Goal: Task Accomplishment & Management: Manage account settings

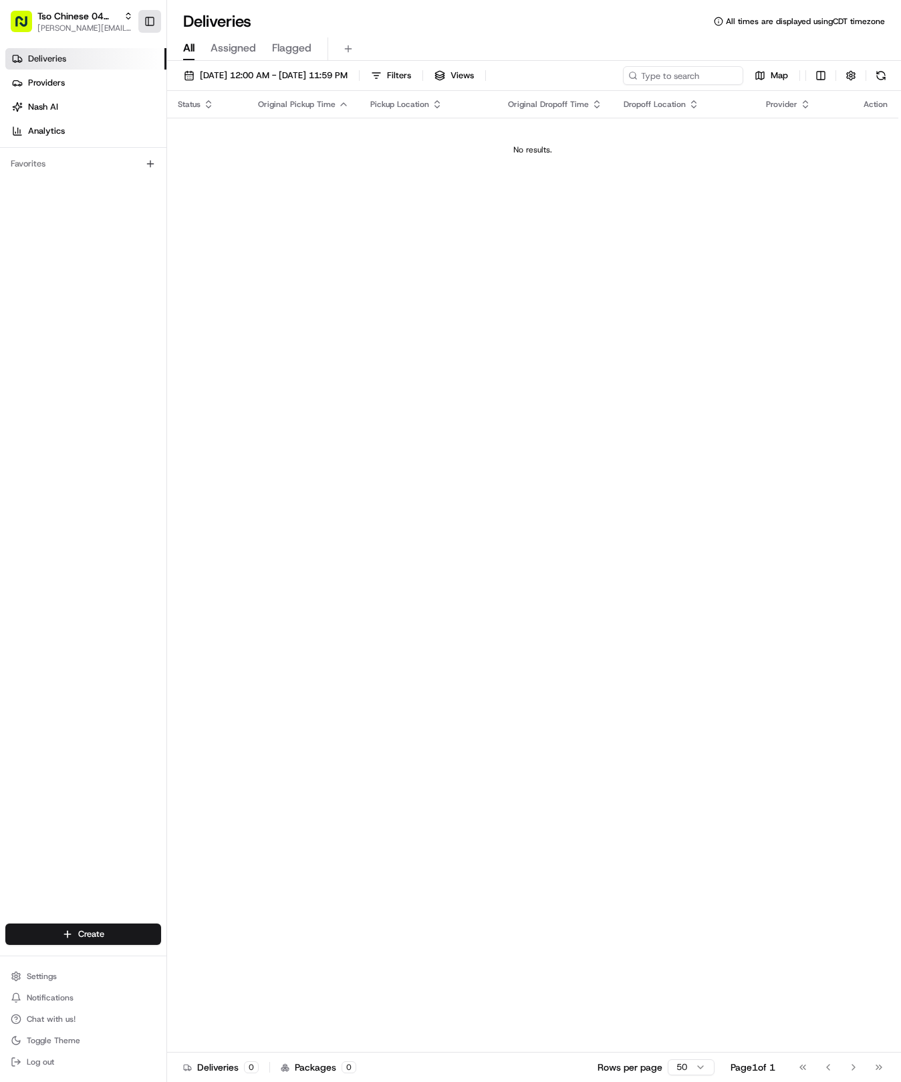
click at [150, 17] on button "Toggle Sidebar" at bounding box center [149, 21] width 23 height 23
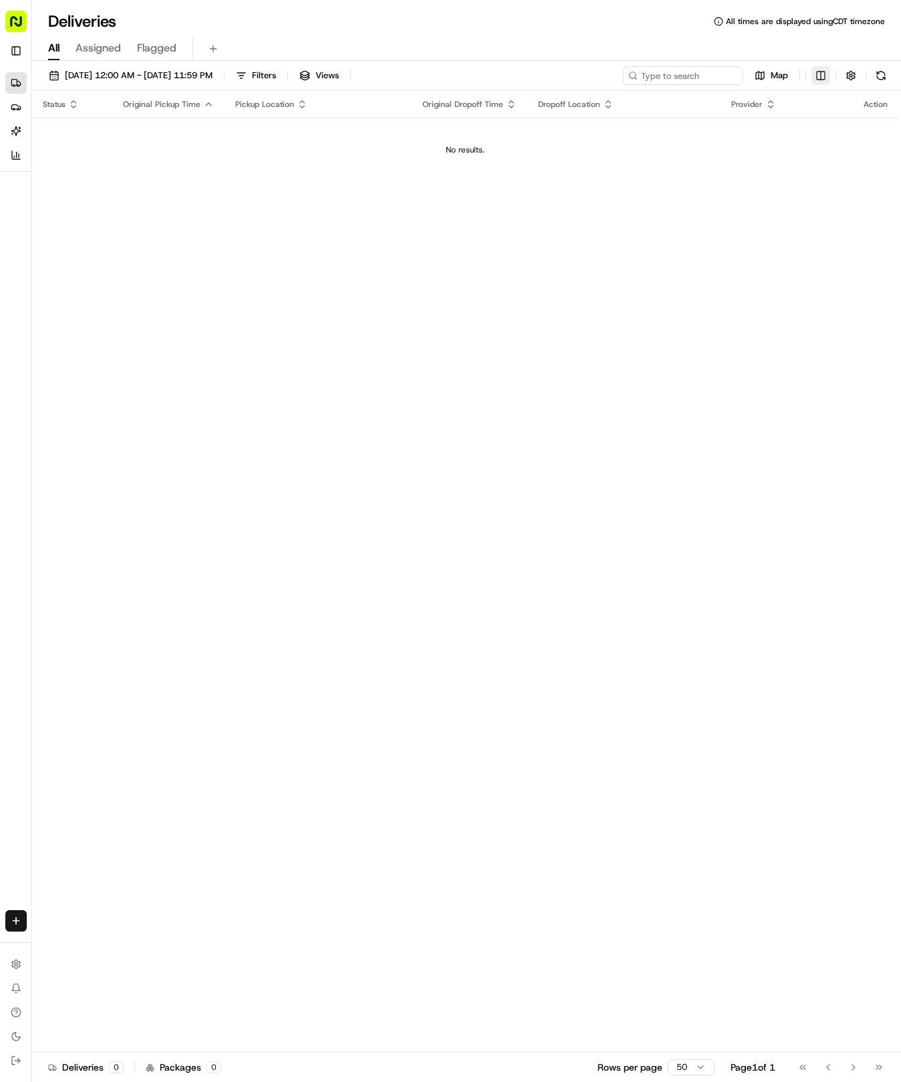
click at [822, 78] on html "Tso Chinese 04 Round Rock [EMAIL_ADDRESS][DOMAIN_NAME] Toggle Sidebar Deliverie…" at bounding box center [450, 541] width 901 height 1082
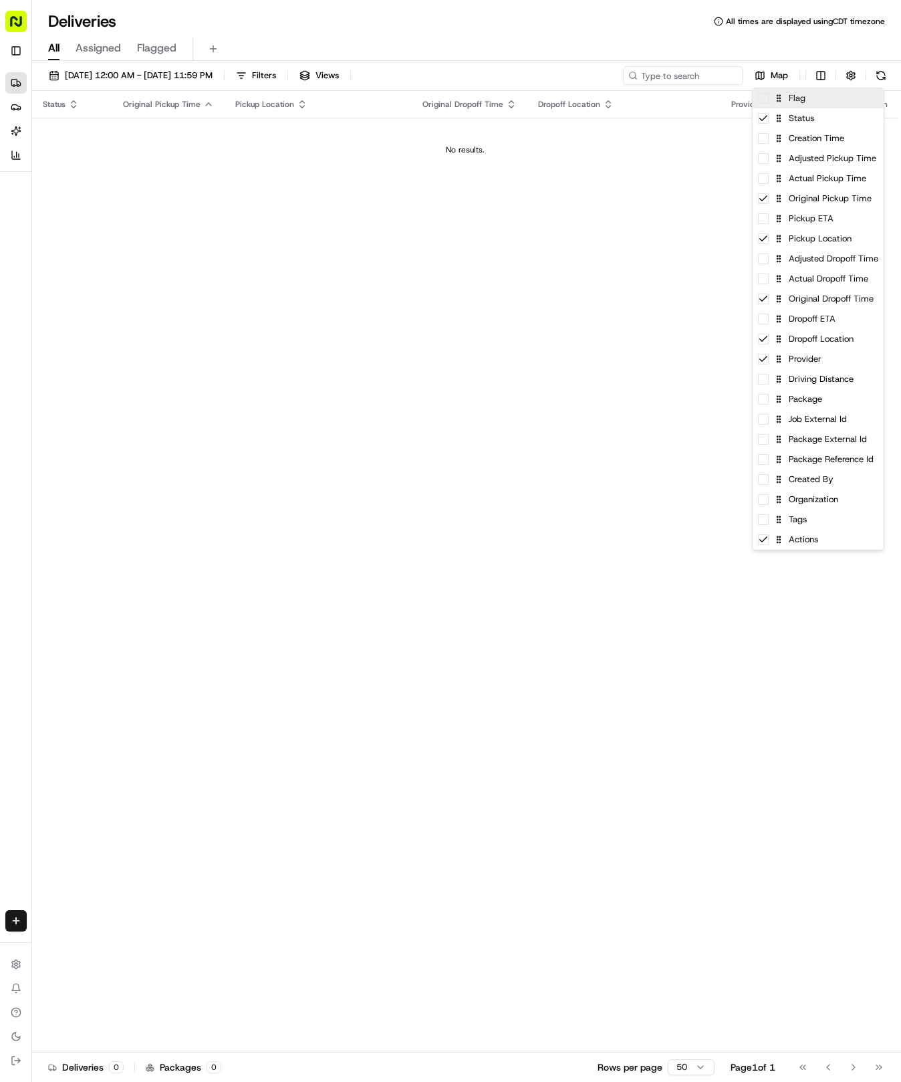
click at [822, 102] on div "Flag" at bounding box center [818, 98] width 131 height 20
click at [821, 146] on div "Creation Time" at bounding box center [818, 138] width 131 height 20
click at [825, 180] on div "Actual Pickup Time" at bounding box center [818, 178] width 131 height 20
click at [821, 205] on div "Original Pickup Time" at bounding box center [818, 199] width 131 height 20
click at [813, 245] on div "Pickup Location" at bounding box center [818, 239] width 131 height 20
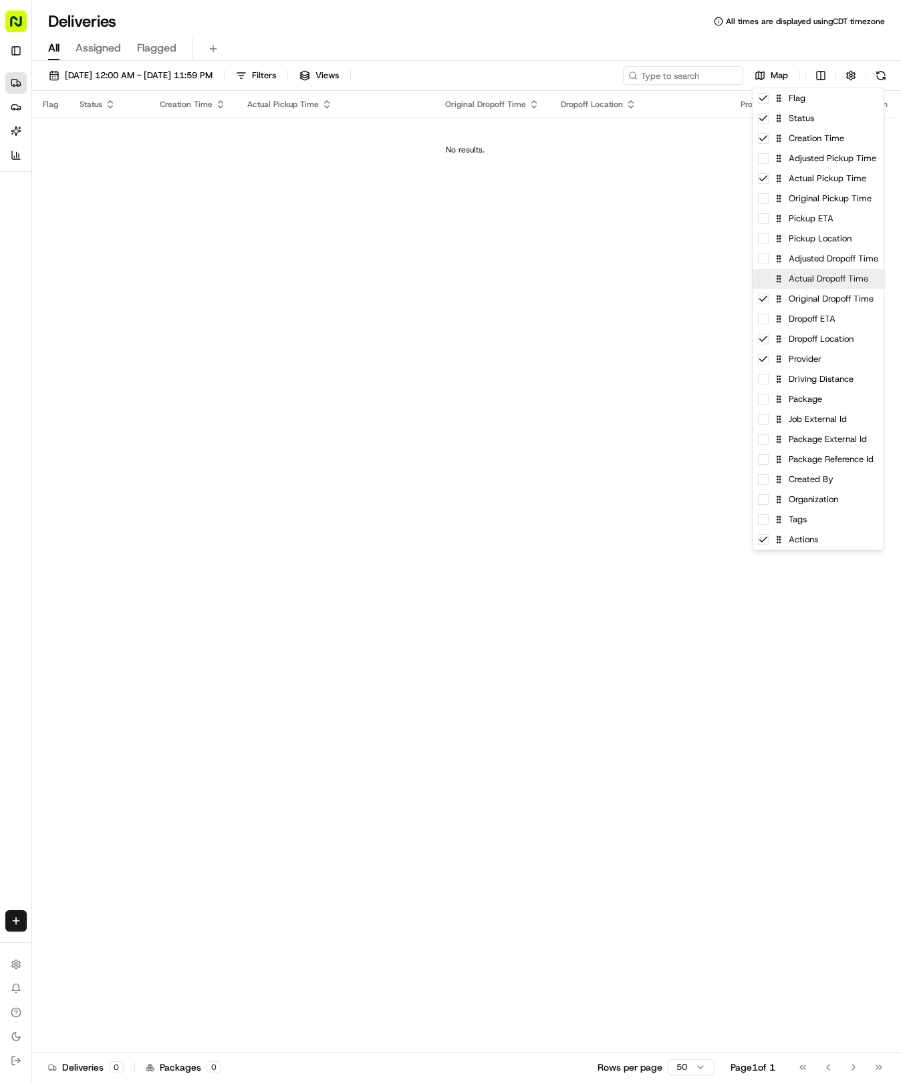
click at [808, 283] on div "Actual Dropoff Time" at bounding box center [818, 279] width 131 height 20
click at [809, 302] on div "Original Dropoff Time" at bounding box center [818, 299] width 131 height 20
click at [809, 384] on div "Driving Distance" at bounding box center [818, 379] width 131 height 20
drag, startPoint x: 449, startPoint y: 316, endPoint x: 275, endPoint y: 205, distance: 206.2
click at [429, 299] on html "Tso Chinese 04 Round Rock [EMAIL_ADDRESS][DOMAIN_NAME] Toggle Sidebar Deliverie…" at bounding box center [450, 541] width 901 height 1082
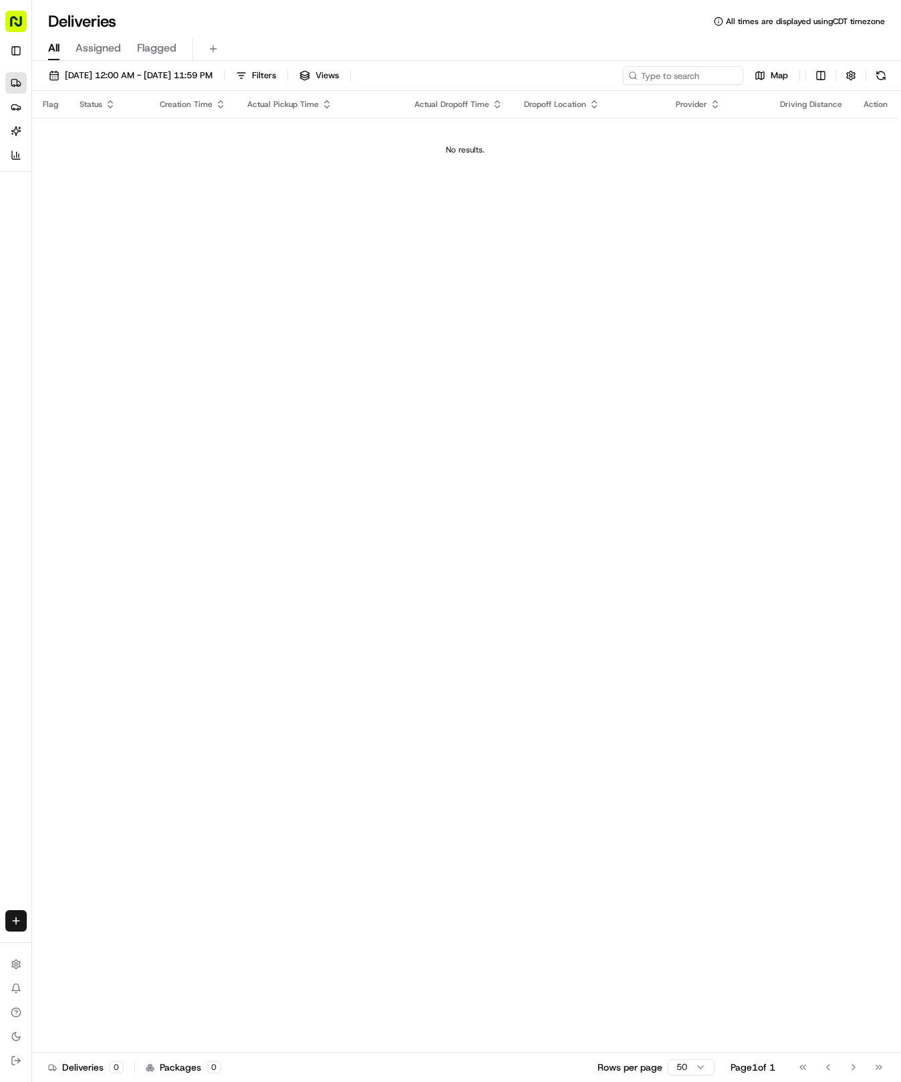
click at [222, 103] on icon "button" at bounding box center [220, 104] width 11 height 11
